Goal: Task Accomplishment & Management: Use online tool/utility

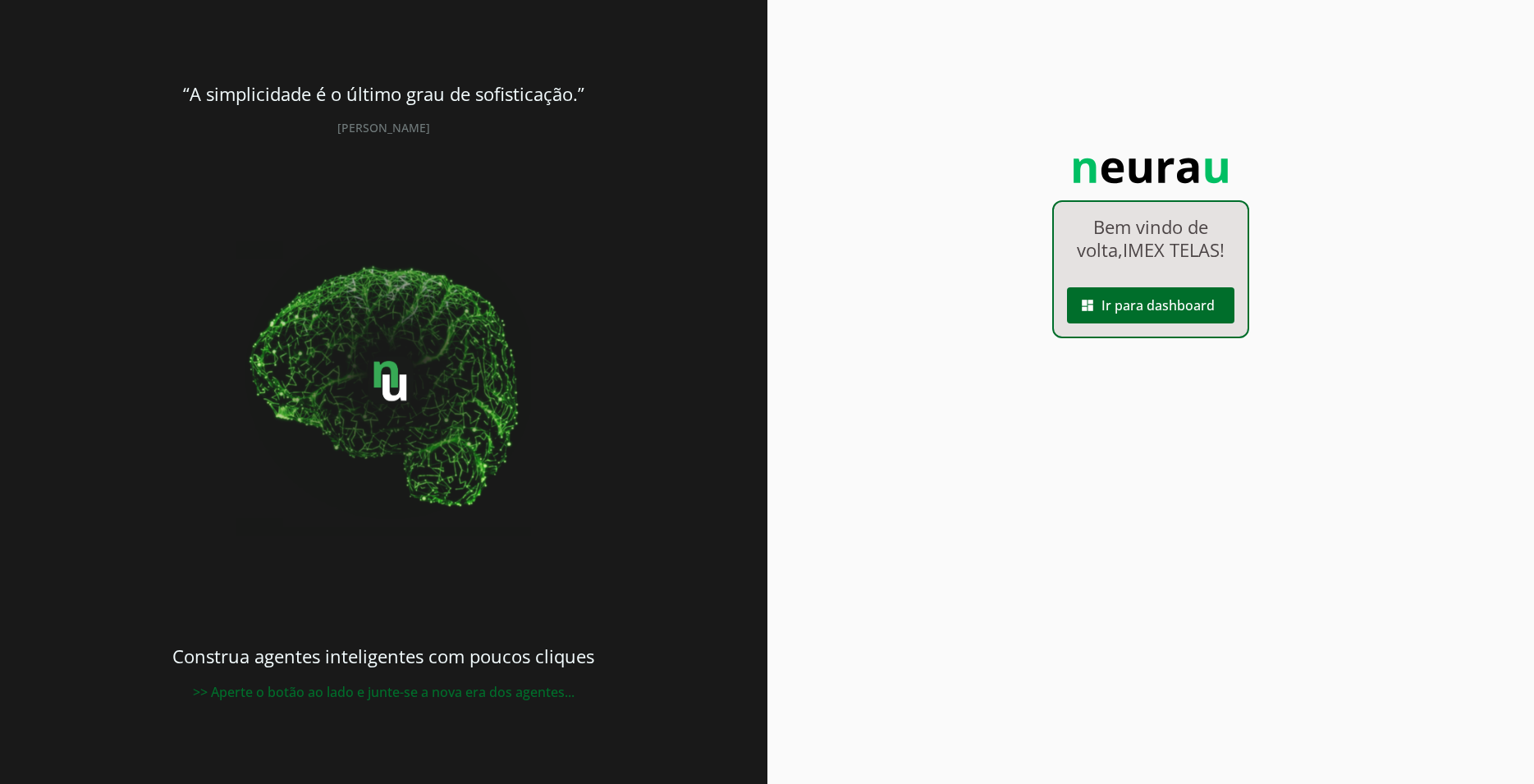
click at [1155, 326] on div "Bem vindo de volta, IMEX TELAS ! dashboard Ir para dashboard" at bounding box center [1150, 269] width 197 height 138
click at [1163, 314] on span at bounding box center [1150, 305] width 167 height 40
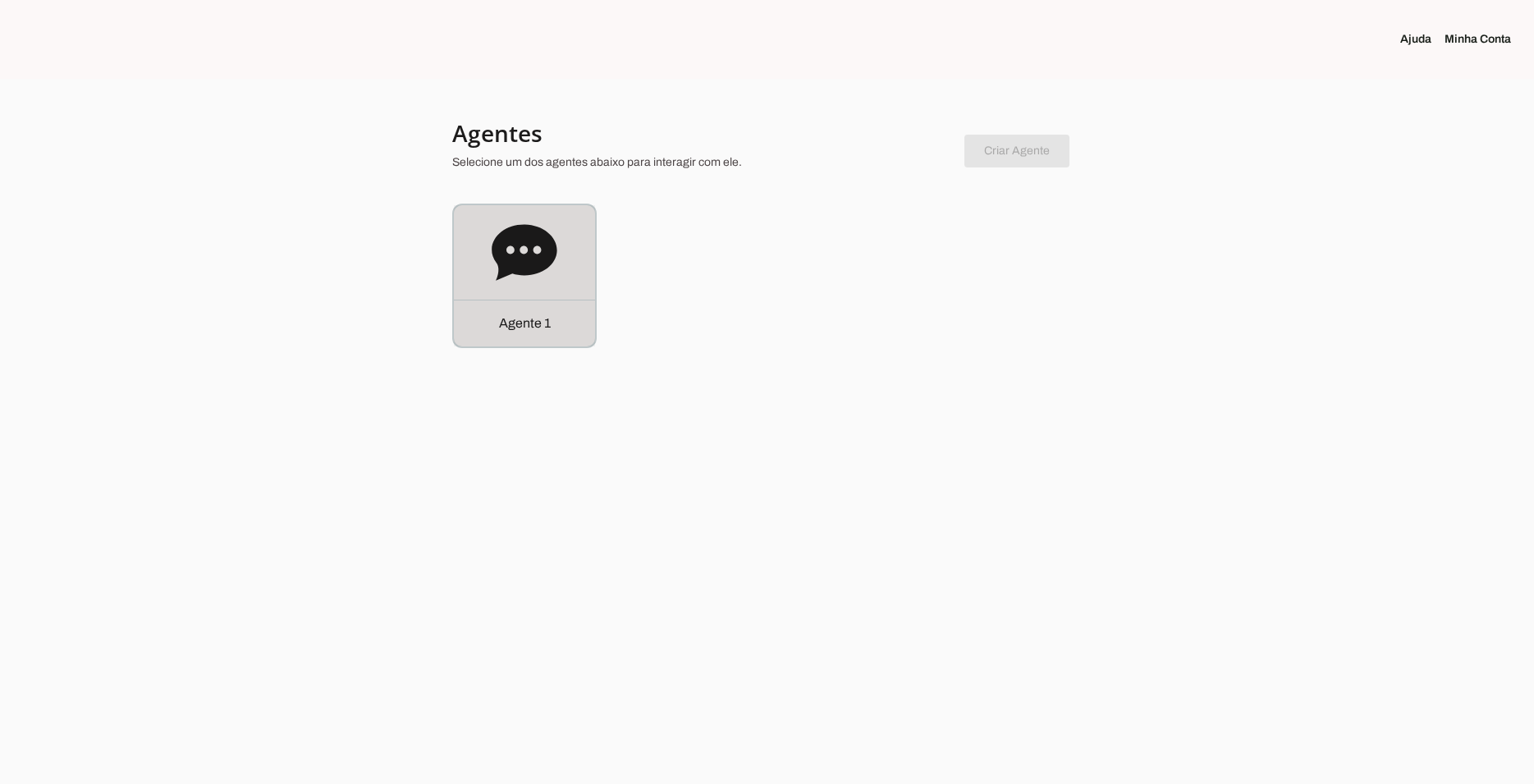
click at [531, 320] on p "Agente 1" at bounding box center [524, 323] width 52 height 20
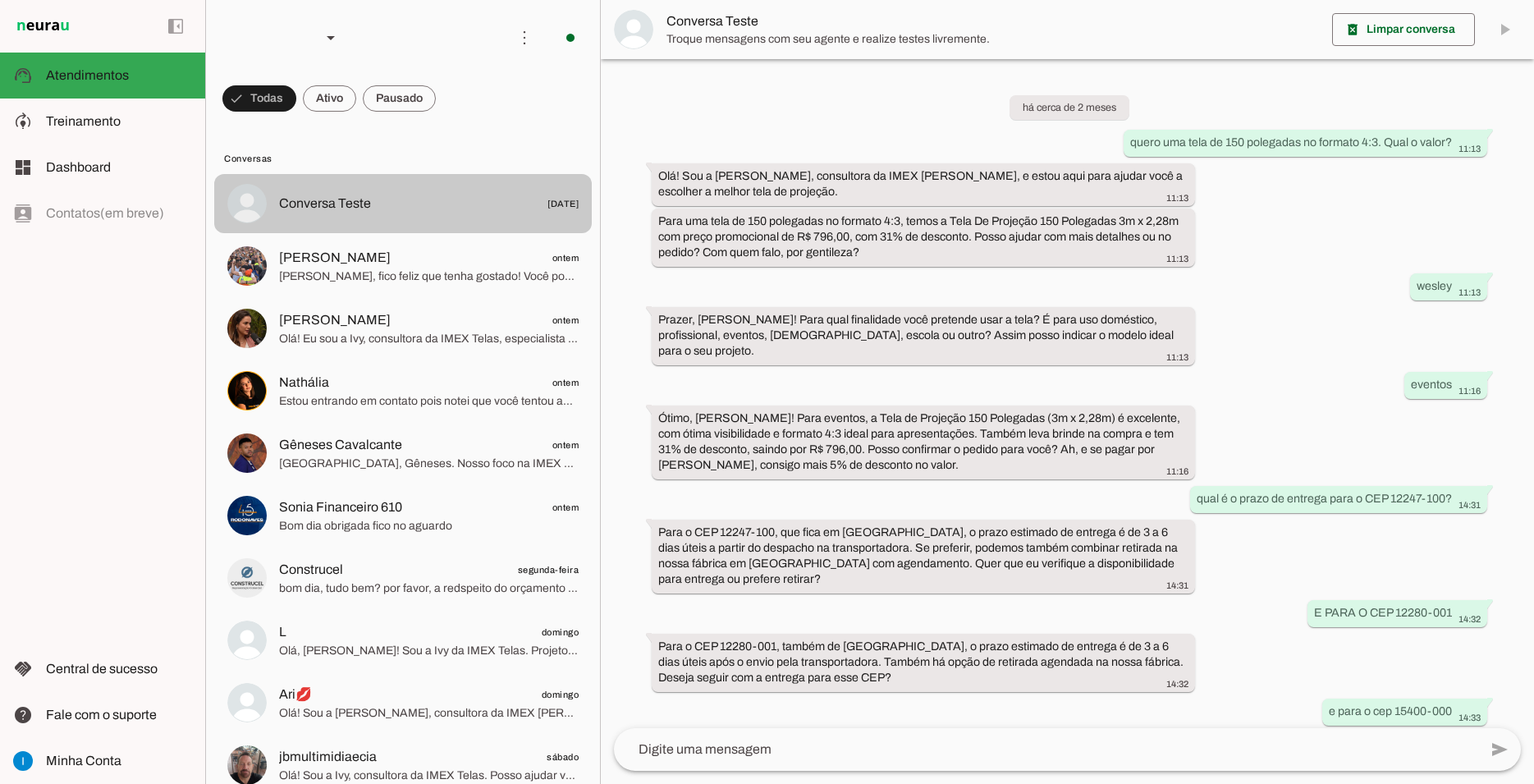
scroll to position [749, 0]
